Goal: Information Seeking & Learning: Check status

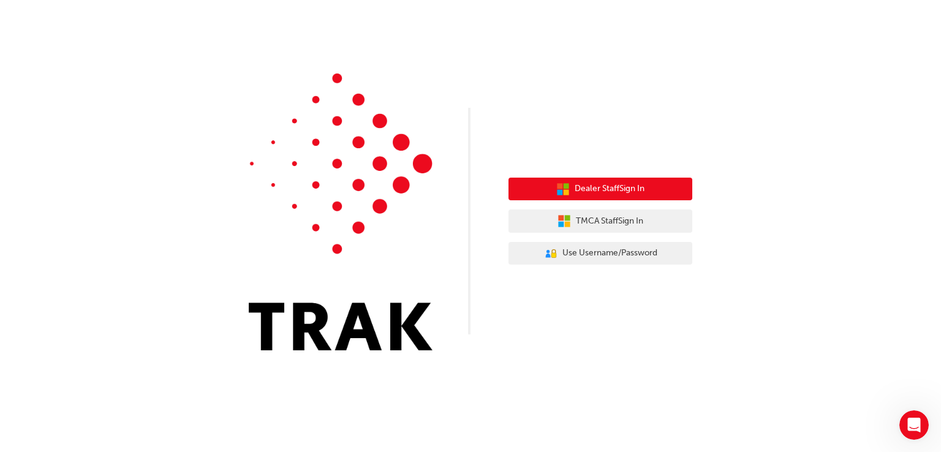
click at [664, 186] on button "Dealer Staff Sign In" at bounding box center [601, 189] width 184 height 23
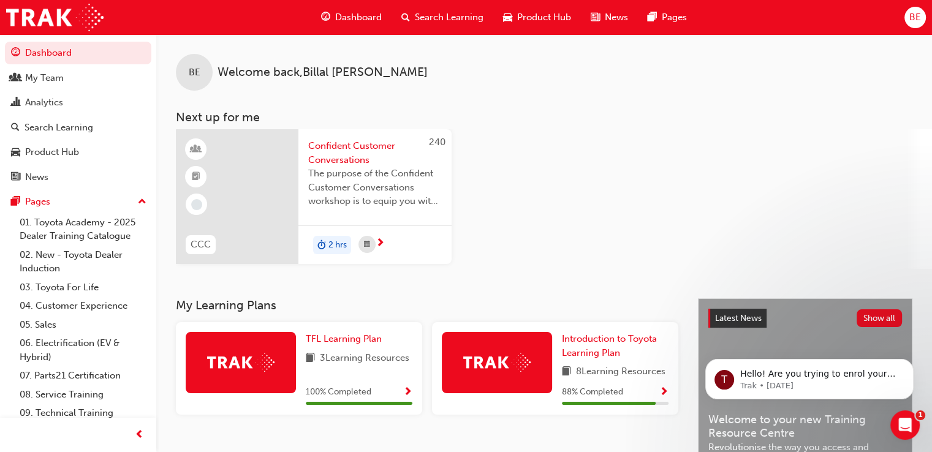
click at [360, 150] on span "Confident Customer Conversations" at bounding box center [375, 153] width 134 height 28
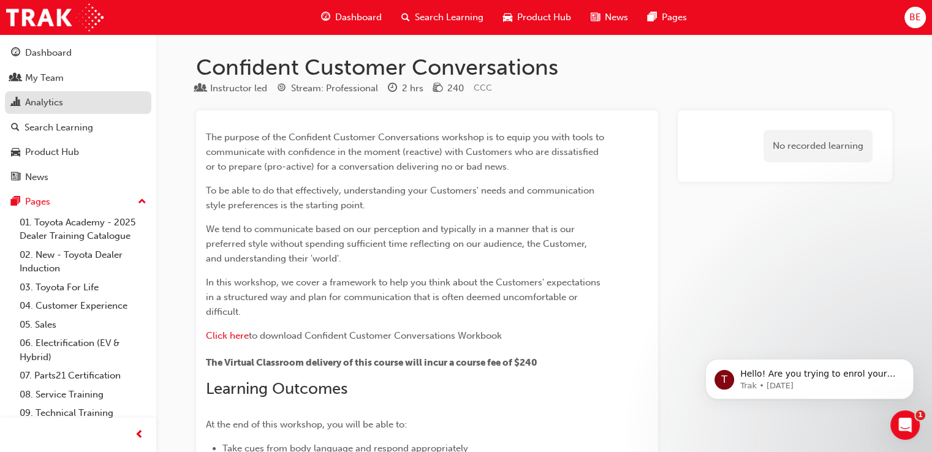
click at [42, 102] on div "Analytics" at bounding box center [44, 103] width 38 height 14
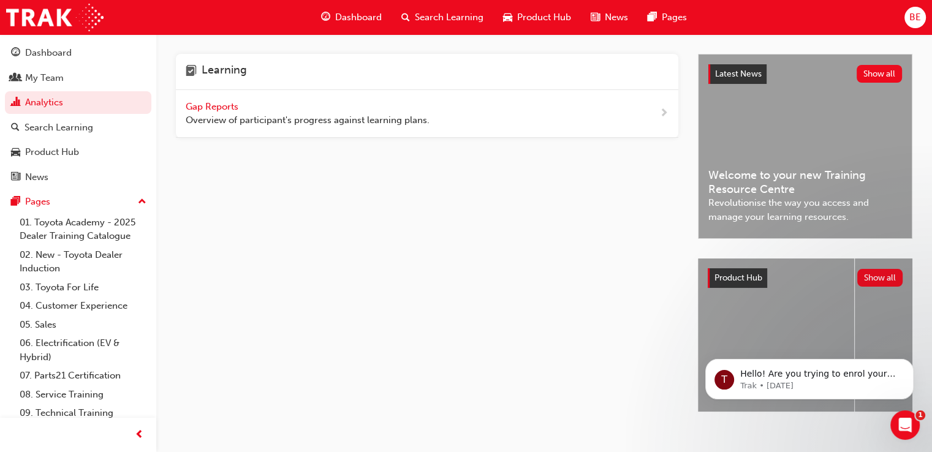
click at [223, 110] on span "Gap Reports" at bounding box center [213, 106] width 55 height 11
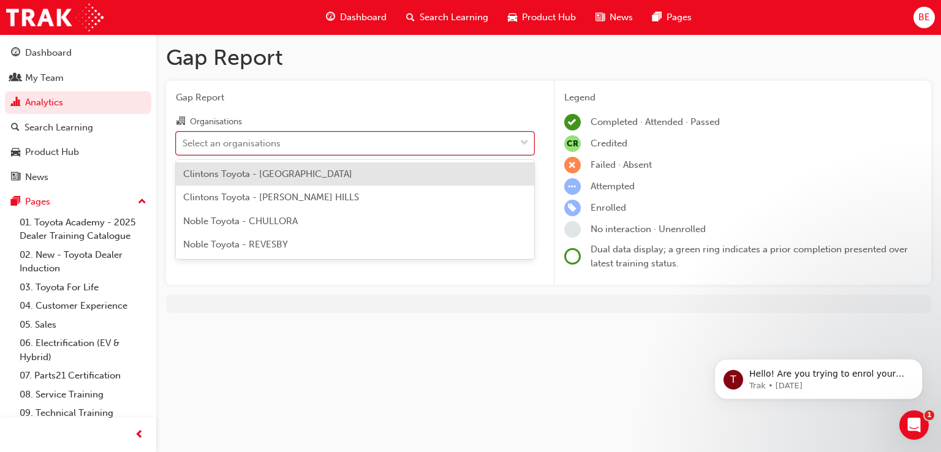
click at [395, 150] on div "Select an organisations" at bounding box center [345, 142] width 339 height 21
click at [184, 148] on input "Organisations option Clintons Toyota - CAMPBELLTOWN focused, 1 of 4. 4 results …" at bounding box center [183, 142] width 1 height 10
click at [382, 172] on div "Clintons Toyota - CAMPBELLTOWN" at bounding box center [355, 174] width 359 height 24
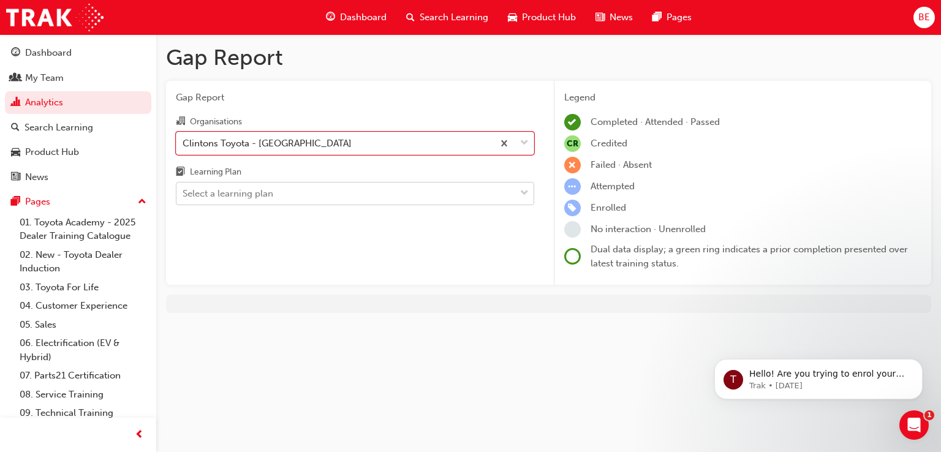
click at [374, 189] on div "Select a learning plan" at bounding box center [345, 193] width 339 height 21
click at [184, 189] on input "Learning Plan Select a learning plan" at bounding box center [183, 193] width 1 height 10
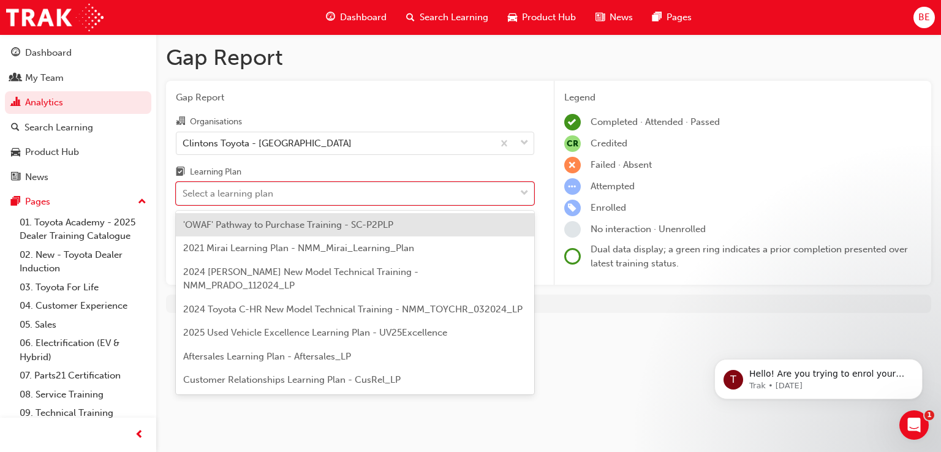
click at [360, 224] on span "'OWAF' Pathway to Purchase Training - SC-P2PLP" at bounding box center [288, 224] width 210 height 11
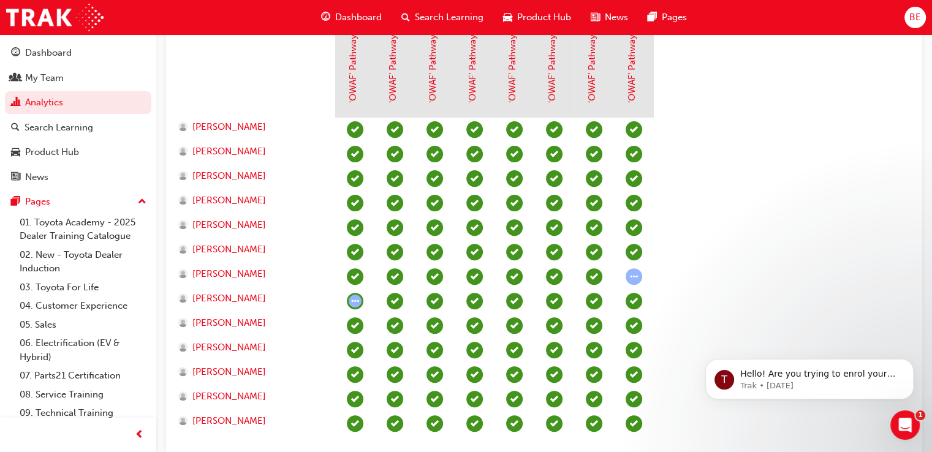
scroll to position [382, 0]
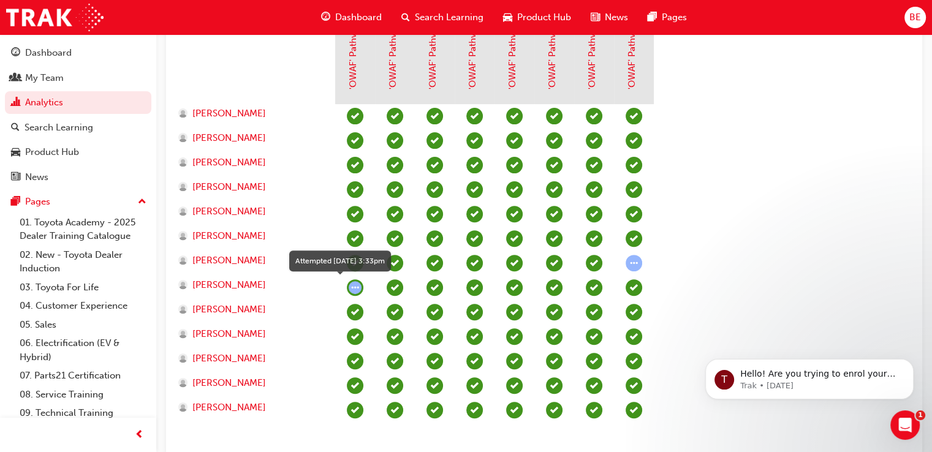
click at [352, 285] on span "learningRecordVerb_ATTEMPT-icon" at bounding box center [355, 287] width 17 height 17
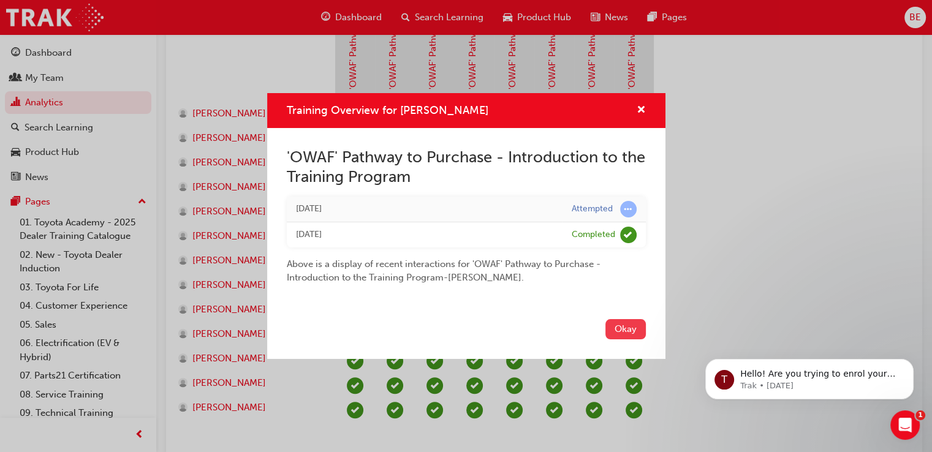
click at [623, 331] on button "Okay" at bounding box center [625, 329] width 40 height 20
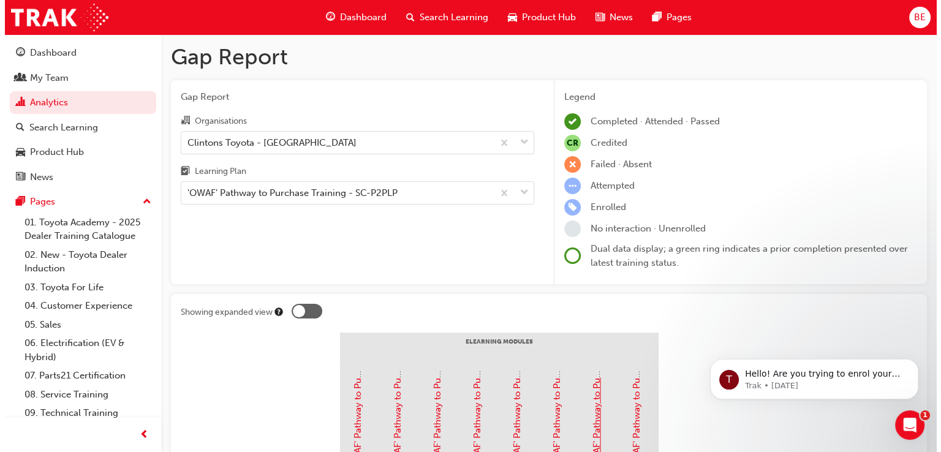
scroll to position [0, 0]
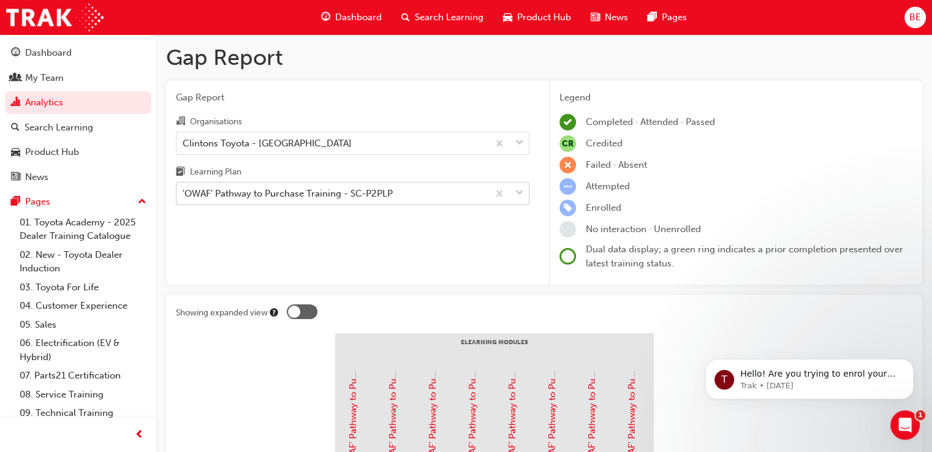
click at [384, 189] on div "'OWAF' Pathway to Purchase Training - SC-P2PLP" at bounding box center [288, 194] width 210 height 14
click at [184, 189] on input "Learning Plan 'OWAF' Pathway to Purchase Training - SC-P2PLP" at bounding box center [183, 193] width 1 height 10
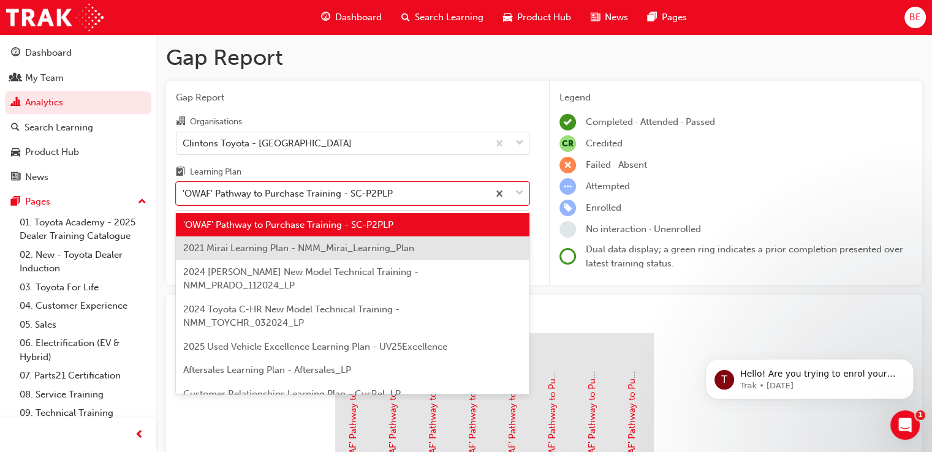
click at [397, 252] on span "2021 Mirai Learning Plan - NMM_Mirai_Learning_Plan" at bounding box center [298, 248] width 231 height 11
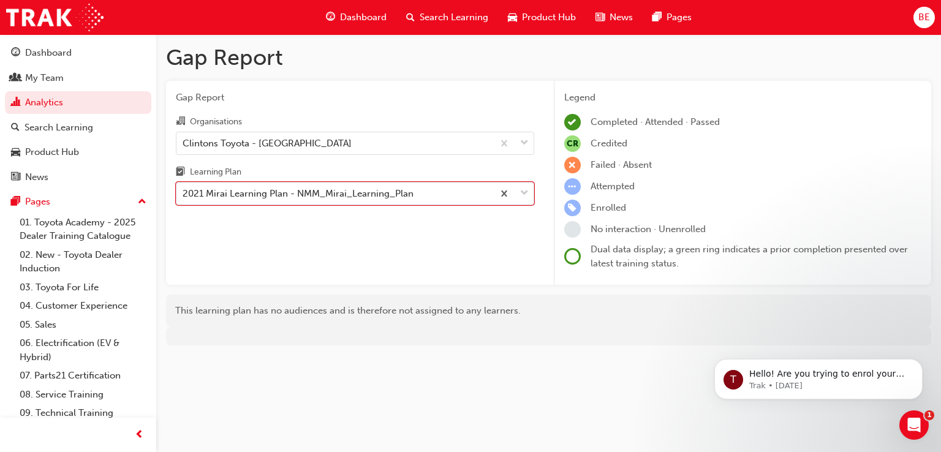
click at [409, 194] on div "2021 Mirai Learning Plan - NMM_Mirai_Learning_Plan" at bounding box center [298, 194] width 231 height 14
click at [184, 194] on input "Learning Plan option 2021 Mirai Learning Plan - NMM_Mirai_Learning_Plan, select…" at bounding box center [183, 193] width 1 height 10
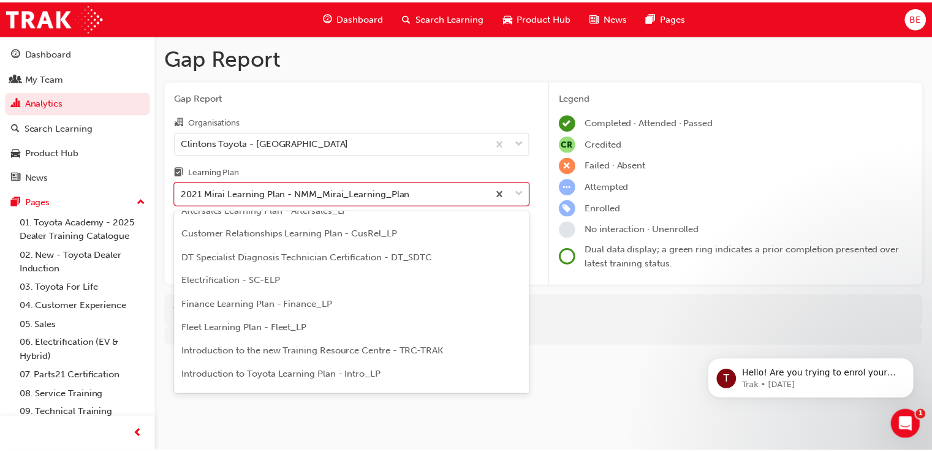
scroll to position [153, 0]
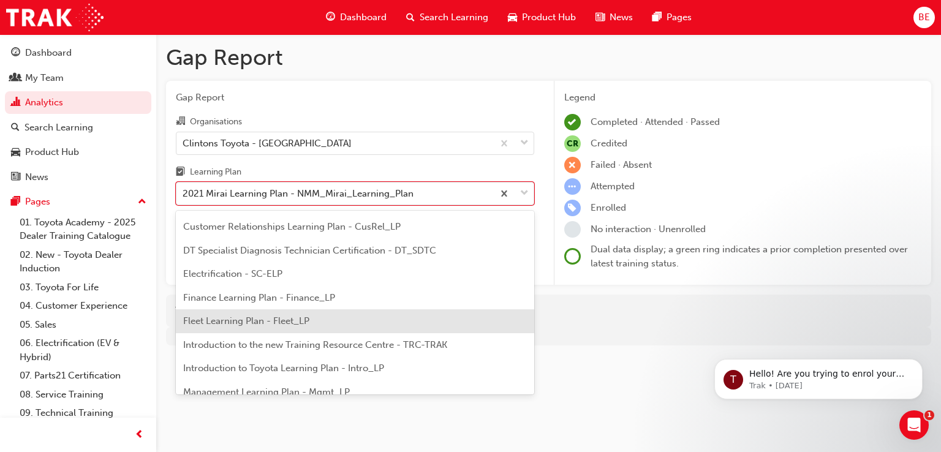
click at [265, 318] on span "Fleet Learning Plan - Fleet_LP" at bounding box center [246, 321] width 126 height 11
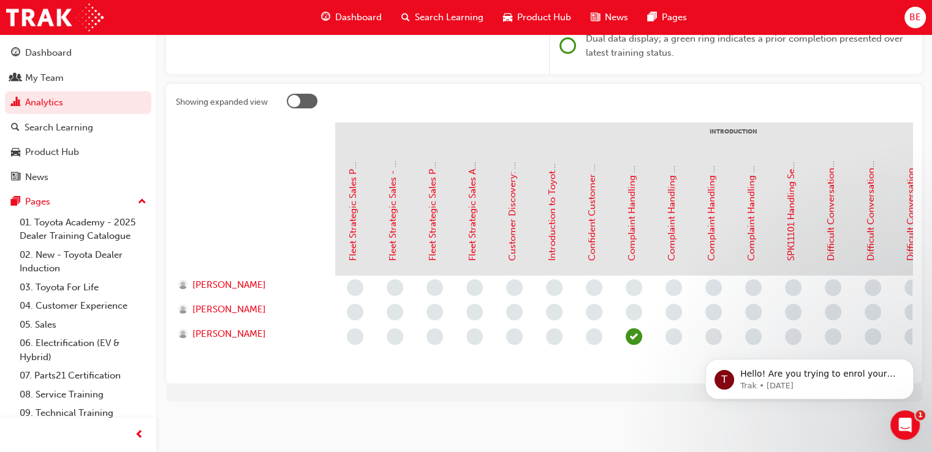
scroll to position [220, 0]
click at [634, 328] on span "learningRecordVerb_PASS-icon" at bounding box center [634, 336] width 17 height 17
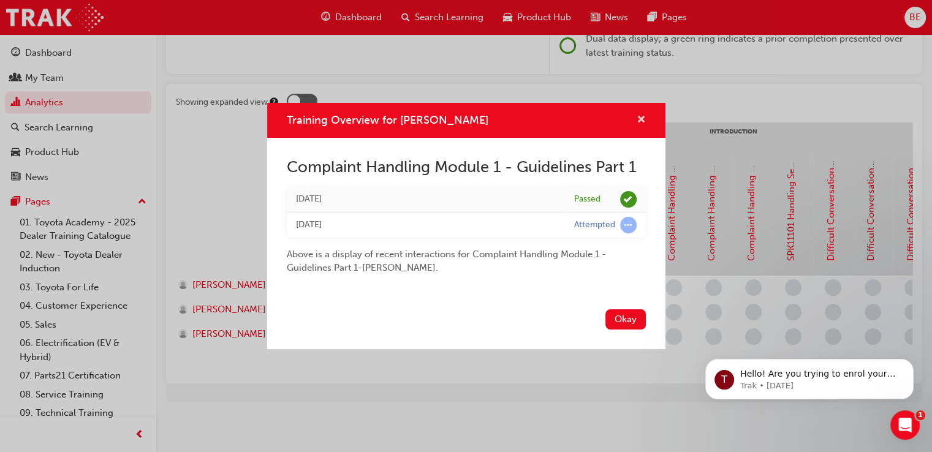
click at [640, 117] on span "cross-icon" at bounding box center [641, 120] width 9 height 11
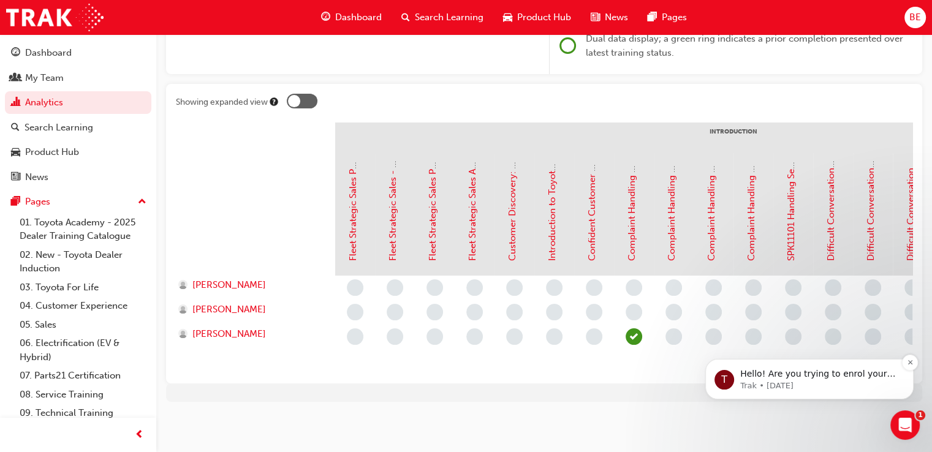
click at [776, 379] on p "Hello! Are you trying to enrol your staff in a face to face training session? C…" at bounding box center [819, 374] width 158 height 12
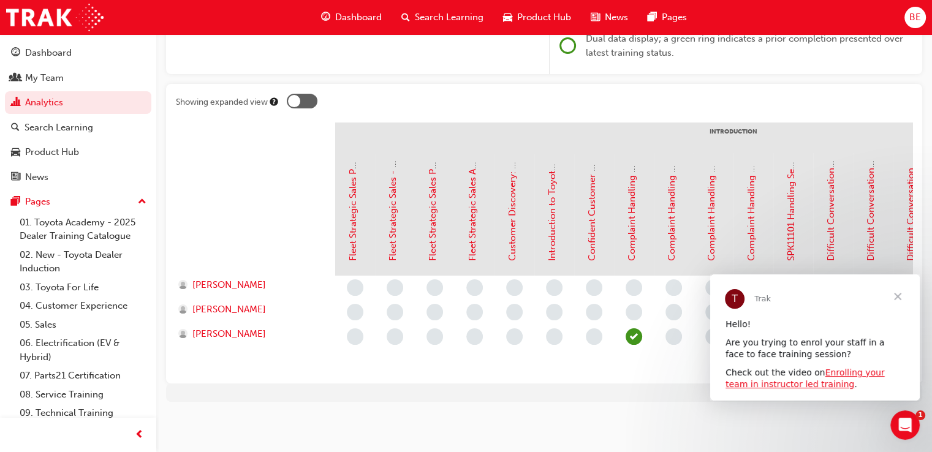
scroll to position [0, 0]
click at [898, 296] on span "Close" at bounding box center [898, 297] width 44 height 44
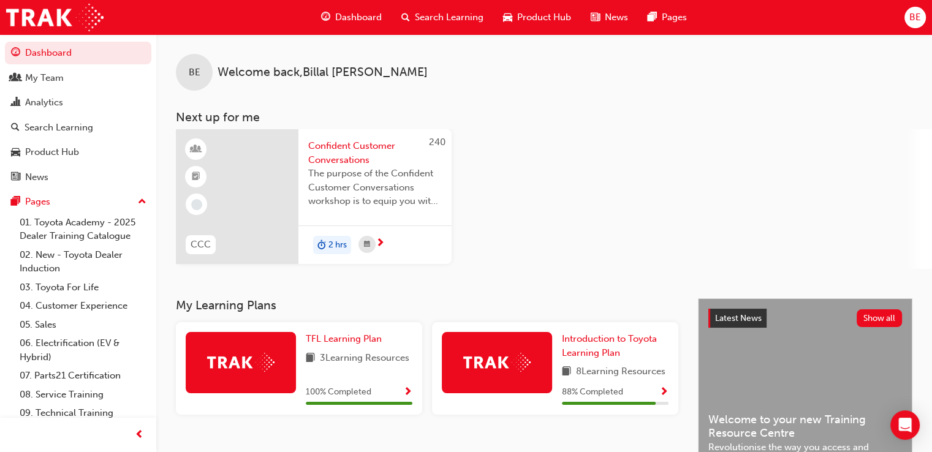
click at [363, 16] on span "Dashboard" at bounding box center [358, 17] width 47 height 14
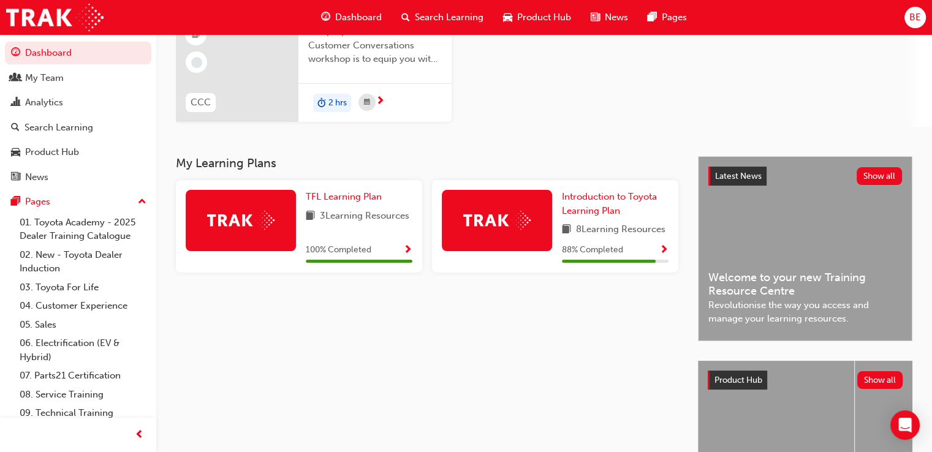
scroll to position [169, 0]
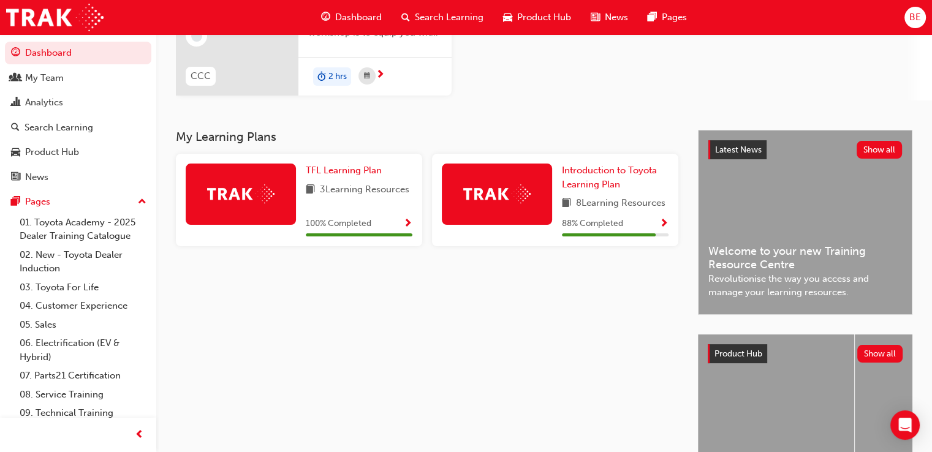
click at [505, 192] on img at bounding box center [496, 193] width 67 height 19
click at [618, 202] on span "8 Learning Resources" at bounding box center [620, 203] width 89 height 15
click at [613, 232] on div "88 % Completed" at bounding box center [615, 226] width 107 height 21
click at [662, 221] on span "Show Progress" at bounding box center [663, 224] width 9 height 11
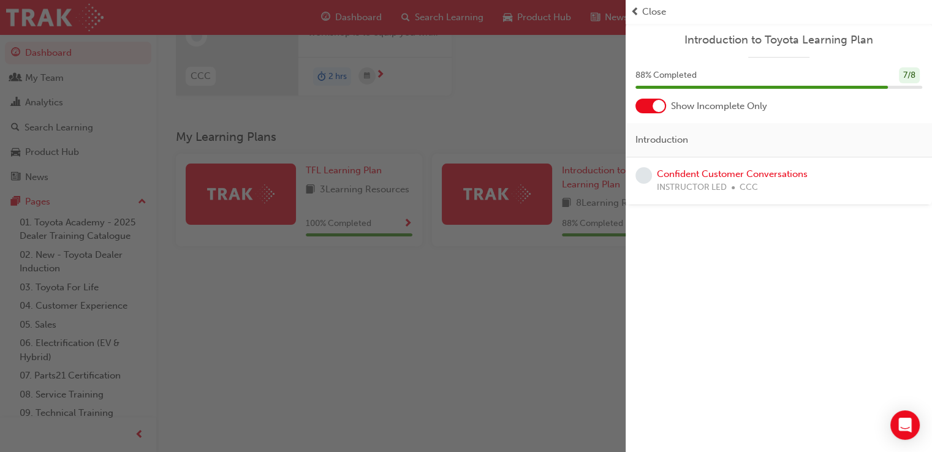
click at [567, 260] on div "button" at bounding box center [313, 226] width 626 height 452
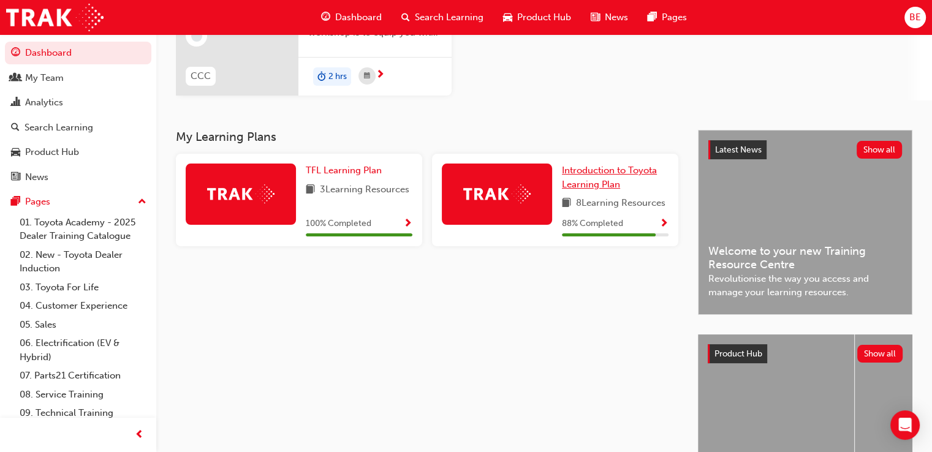
click at [631, 175] on span "Introduction to Toyota Learning Plan" at bounding box center [609, 177] width 95 height 25
